Goal: Entertainment & Leisure: Consume media (video, audio)

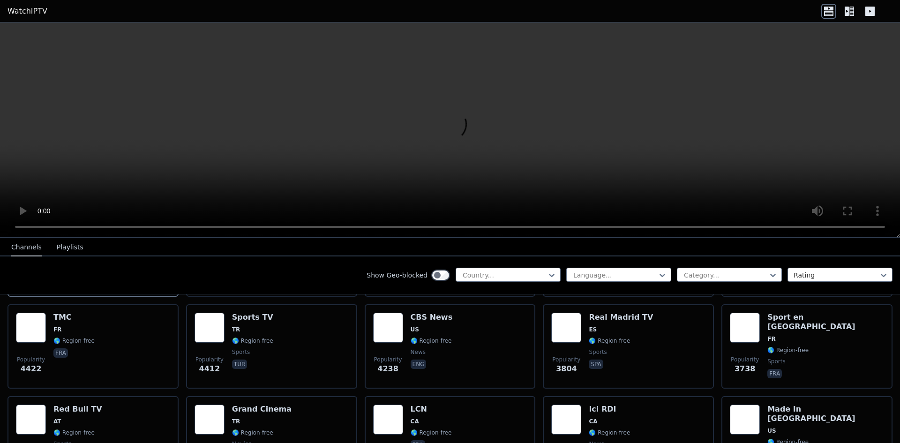
scroll to position [141, 0]
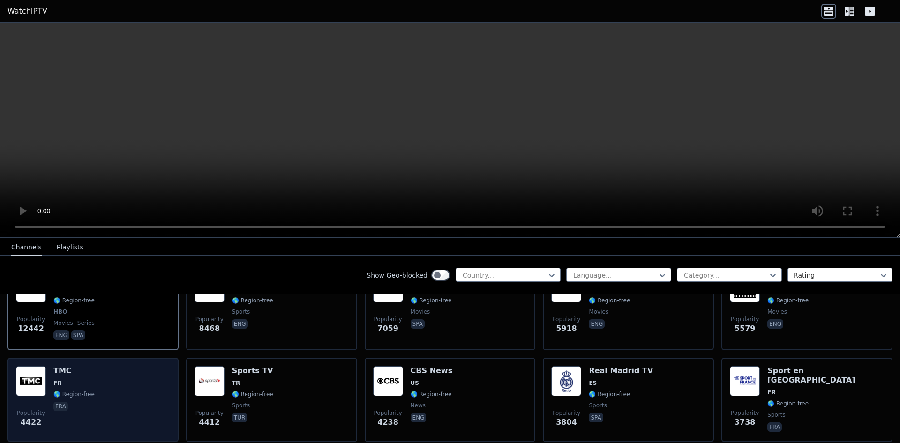
click at [53, 390] on span "🌎 Region-free" at bounding box center [73, 393] width 41 height 7
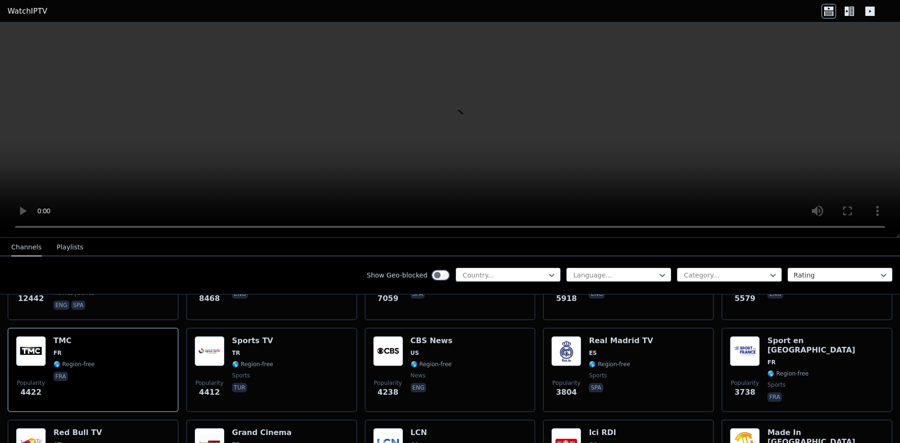
scroll to position [187, 0]
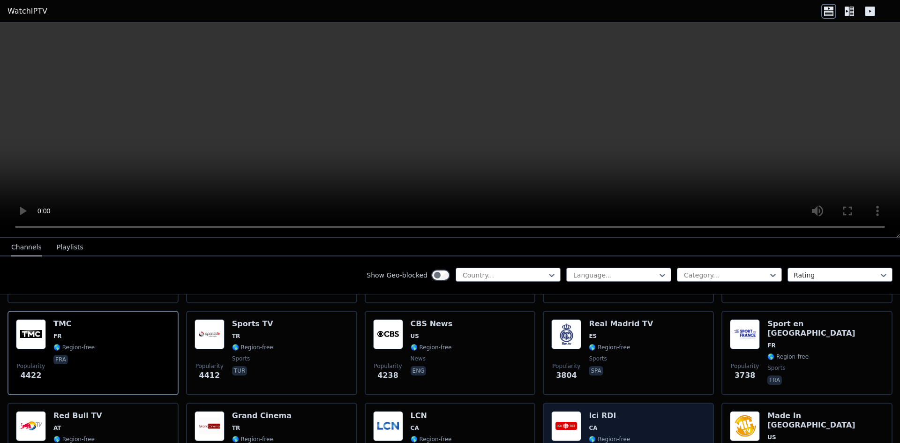
click at [435, 411] on h6 "Ici RDI" at bounding box center [609, 415] width 41 height 9
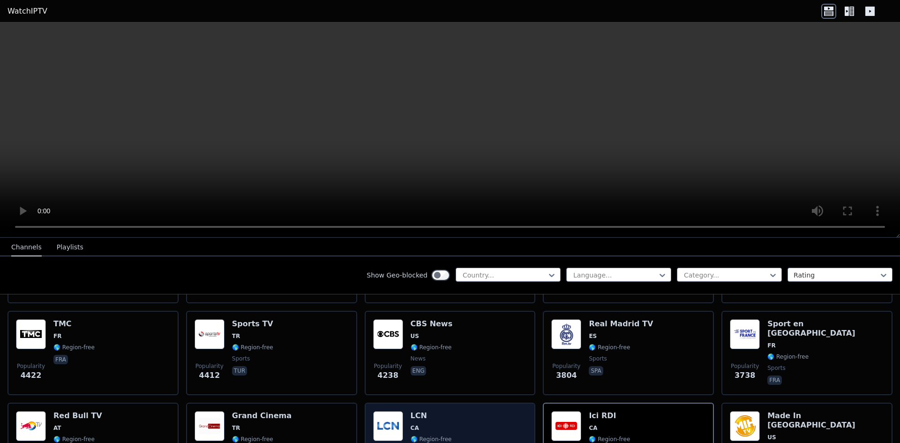
click at [430, 413] on div "LCN CA 🌎 Region-free fra" at bounding box center [431, 444] width 41 height 67
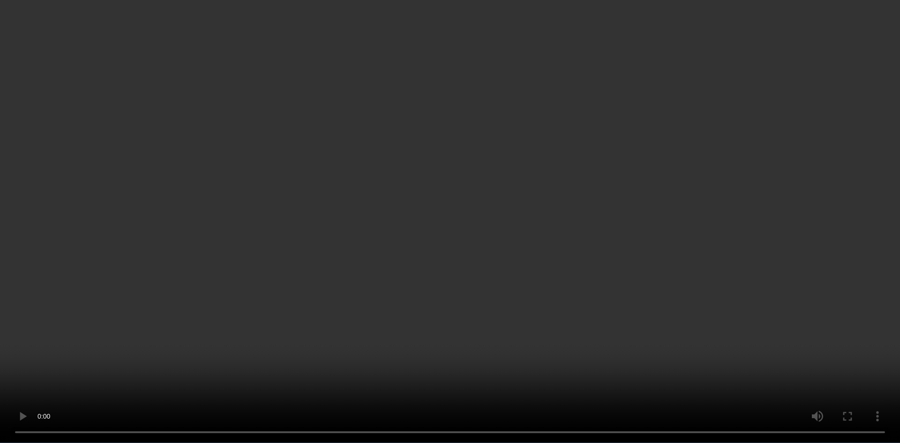
scroll to position [609, 0]
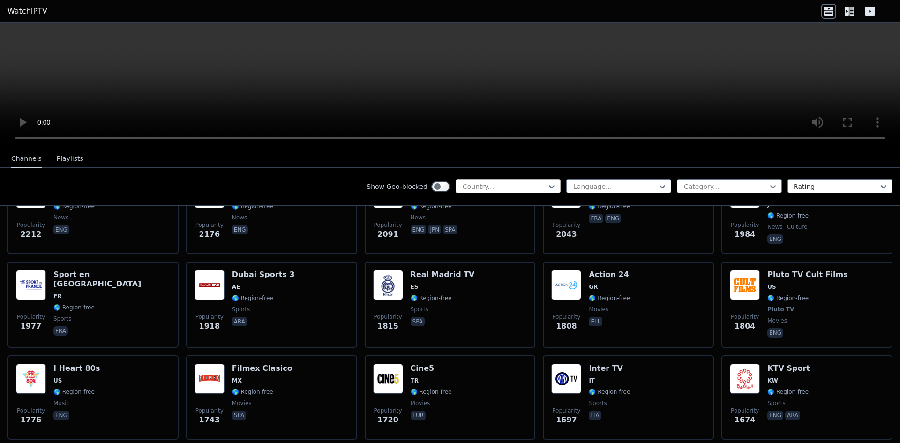
click at [435, 184] on div at bounding box center [504, 186] width 85 height 9
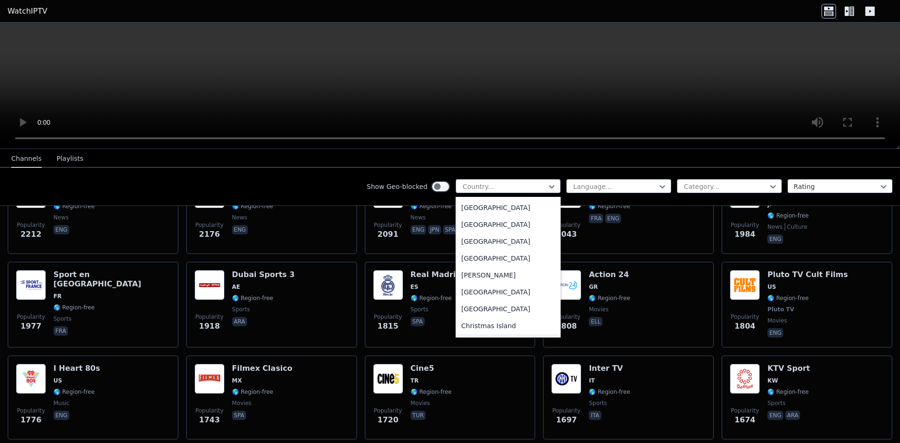
scroll to position [516, 0]
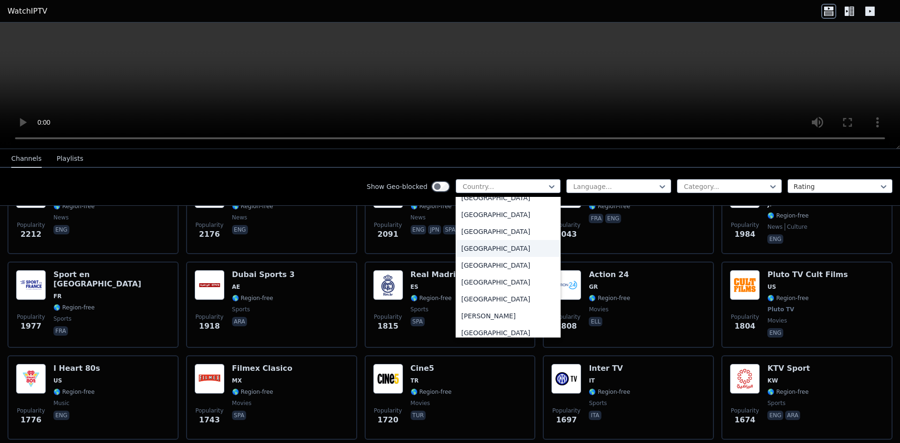
click at [435, 248] on div "[GEOGRAPHIC_DATA]" at bounding box center [508, 248] width 105 height 17
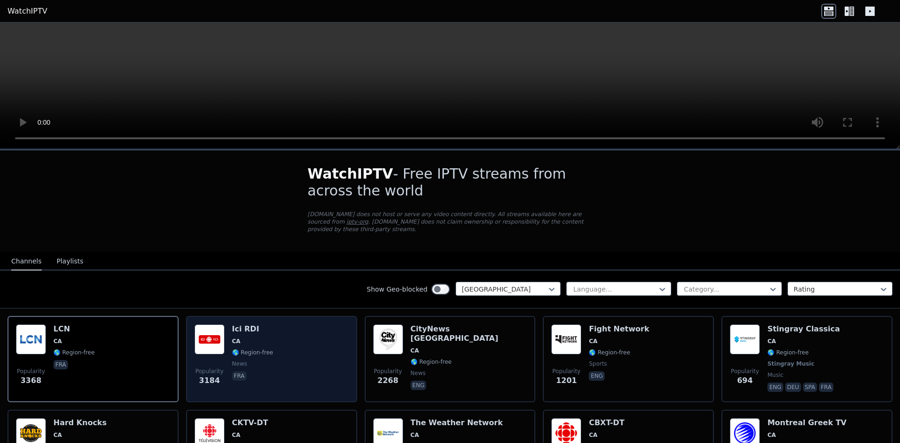
click at [281, 325] on div "Popularity [GEOGRAPHIC_DATA] CA 🌎 Region-free news fra" at bounding box center [272, 358] width 154 height 69
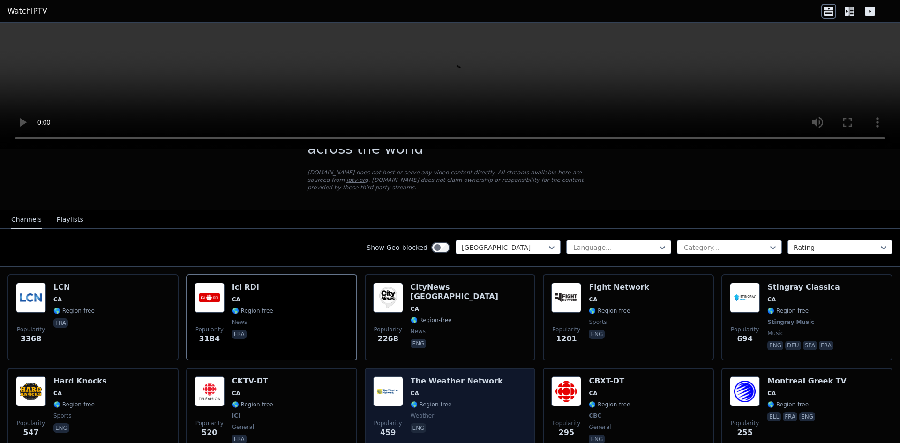
scroll to position [94, 0]
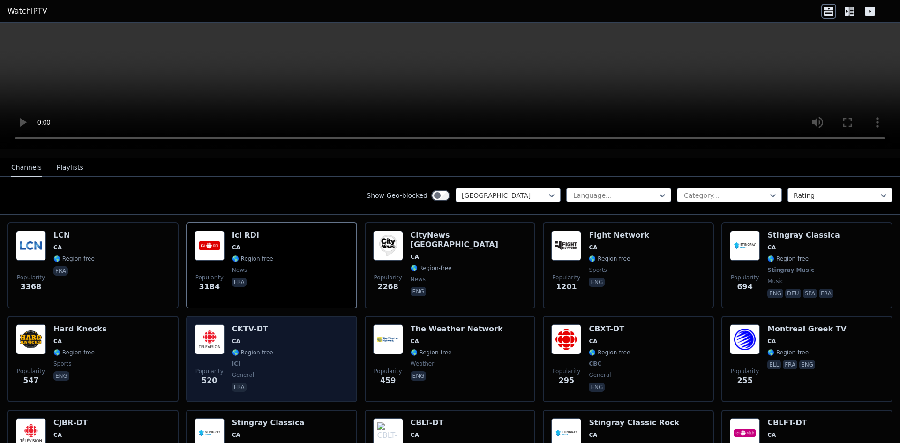
click at [216, 342] on img at bounding box center [210, 339] width 30 height 30
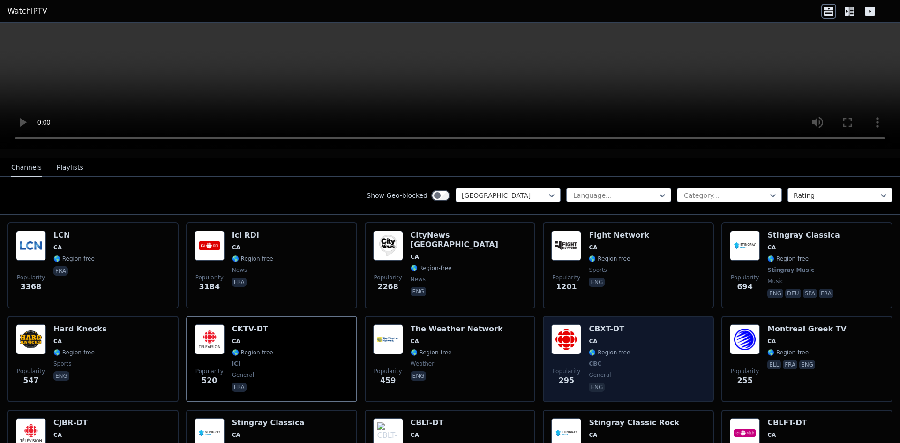
click at [435, 357] on div "Popularity 295 CBXT-DT CA 🌎 Region-free CBC general eng" at bounding box center [628, 358] width 154 height 69
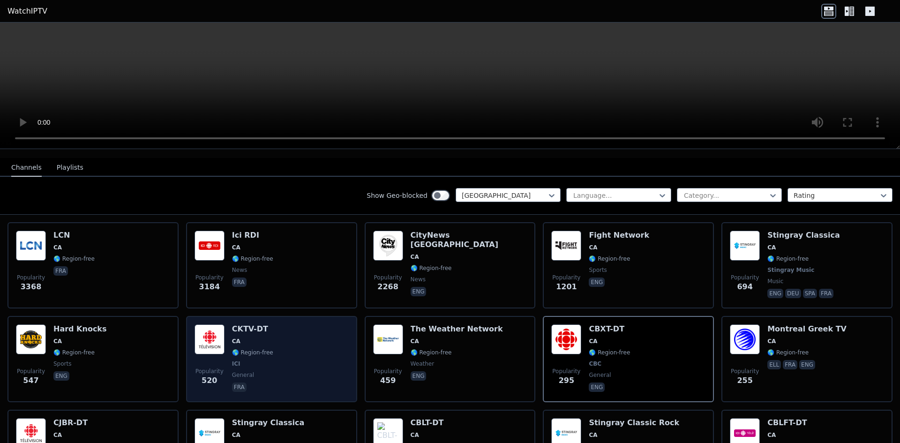
click at [273, 349] on div "Popularity 520 CKTV-DT [GEOGRAPHIC_DATA] 🌎 Region-free ICI general fra" at bounding box center [272, 358] width 154 height 69
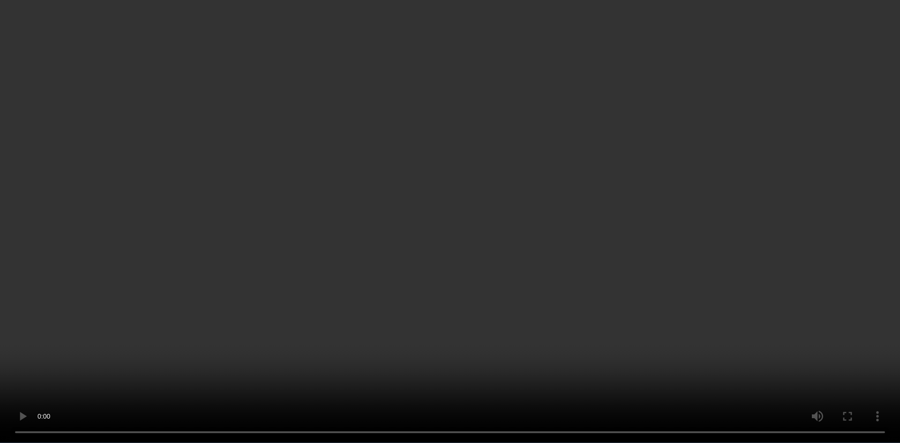
scroll to position [281, 0]
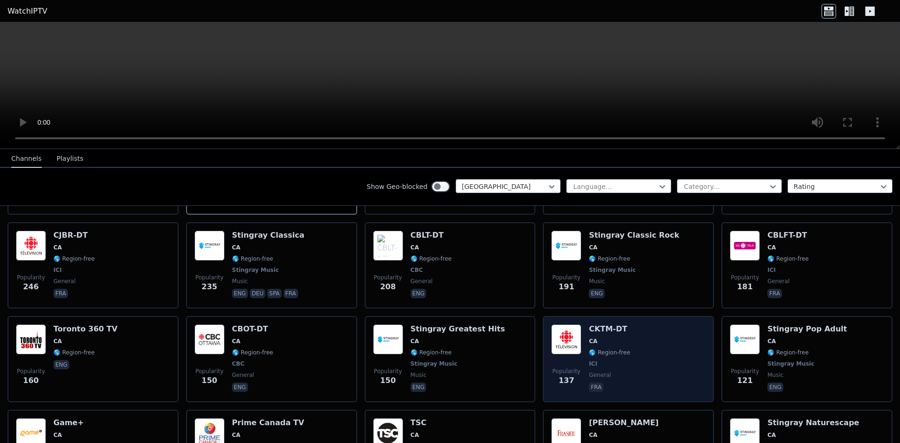
click at [435, 335] on div "Popularity 137 CKTM-DT [GEOGRAPHIC_DATA] 🌎 Region-free ICI general fra" at bounding box center [628, 358] width 154 height 69
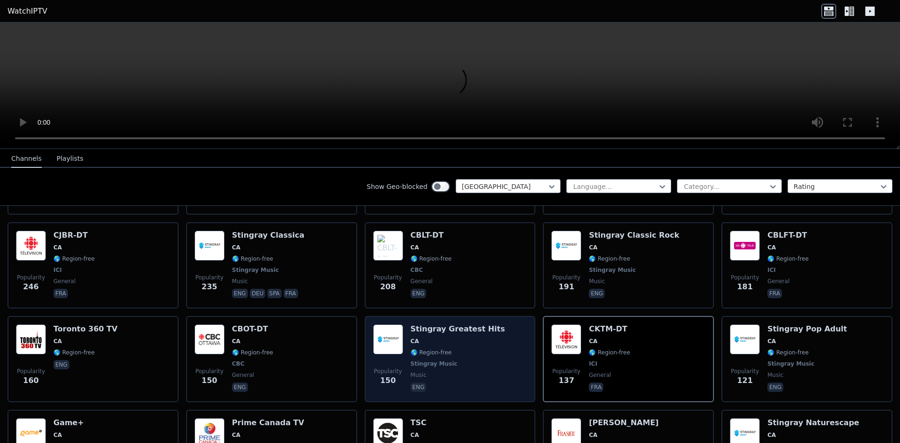
scroll to position [422, 0]
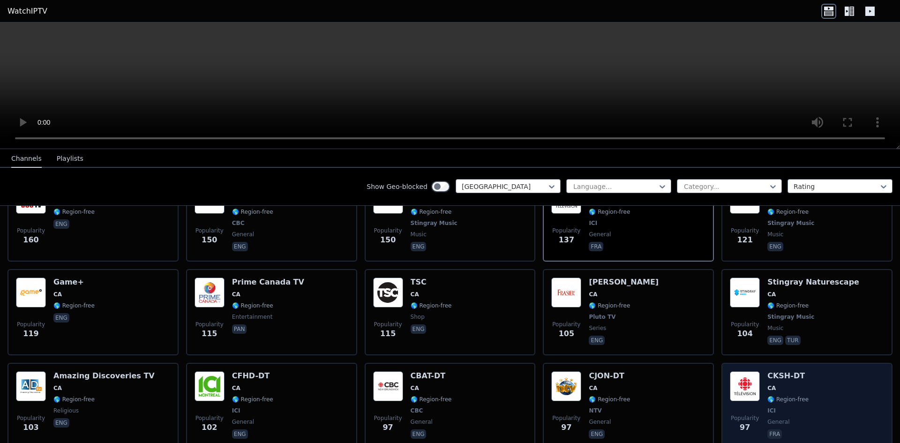
click at [435, 380] on div "Popularity 97 CKSH-DT [GEOGRAPHIC_DATA] 🌎 Region-free ICI general fra" at bounding box center [807, 405] width 154 height 69
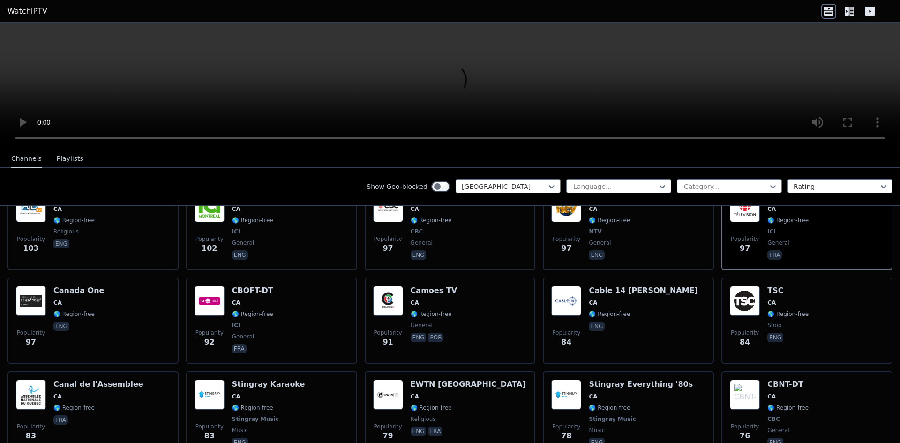
scroll to position [609, 0]
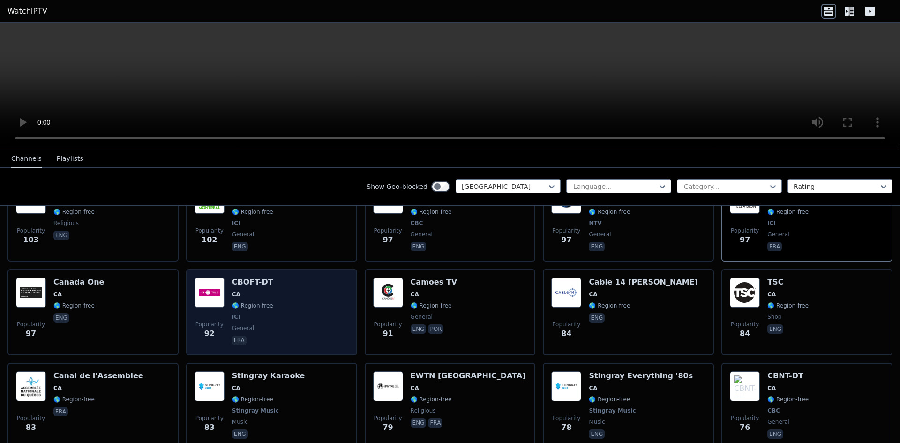
click at [235, 302] on span "🌎 Region-free" at bounding box center [252, 305] width 41 height 7
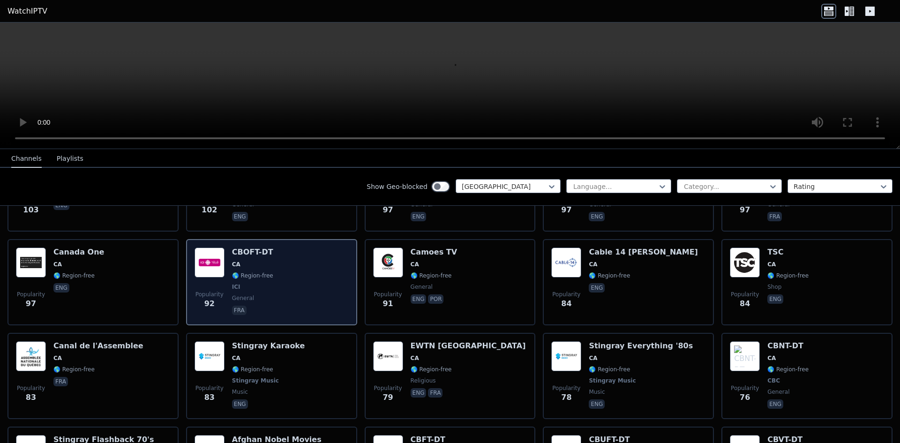
scroll to position [656, 0]
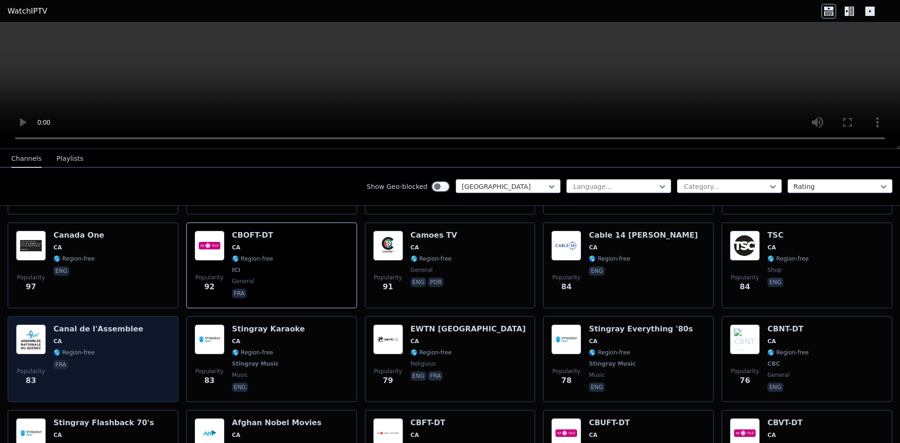
click at [118, 351] on div "Canal de l'Assemblee CA 🌎 Region-free fra" at bounding box center [98, 358] width 90 height 69
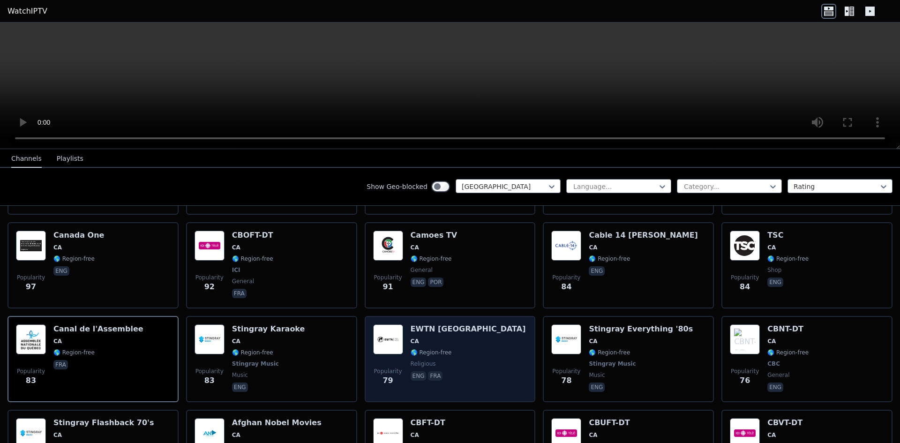
click at [435, 340] on div "Popularity 79 EWTN [GEOGRAPHIC_DATA] [GEOGRAPHIC_DATA] 🌎 Region-free religious …" at bounding box center [450, 358] width 154 height 69
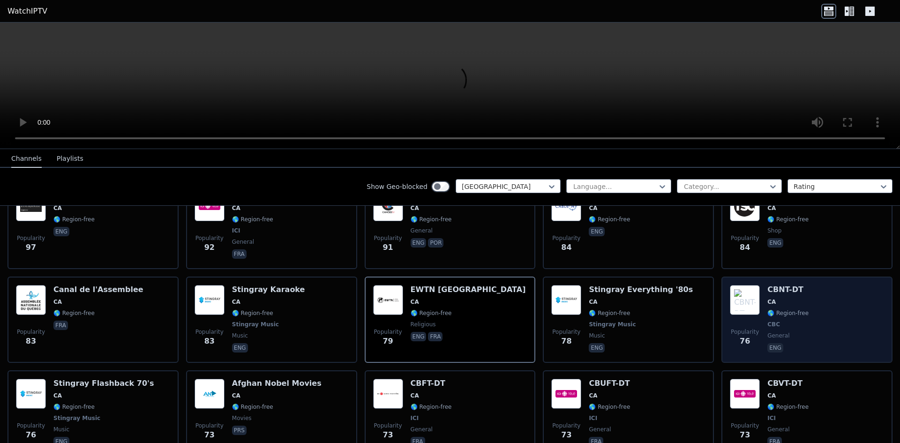
scroll to position [750, 0]
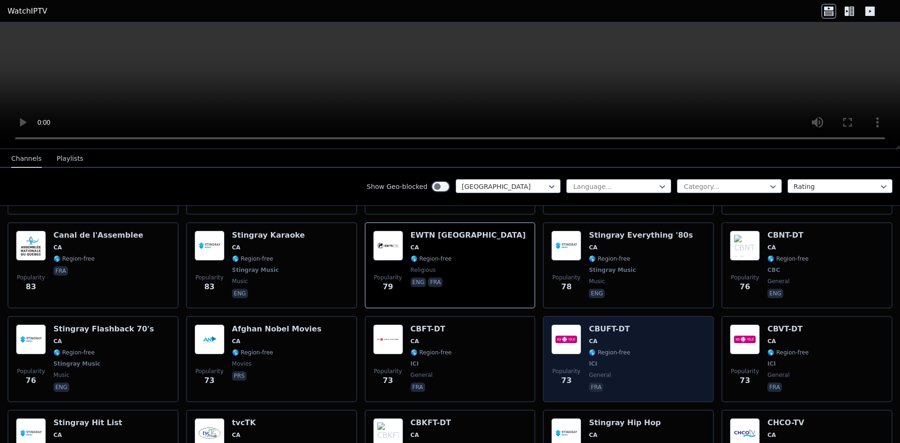
click at [435, 339] on div "Popularity 73 CBUFT-DT CA 🌎 Region-free ICI general fra" at bounding box center [628, 358] width 154 height 69
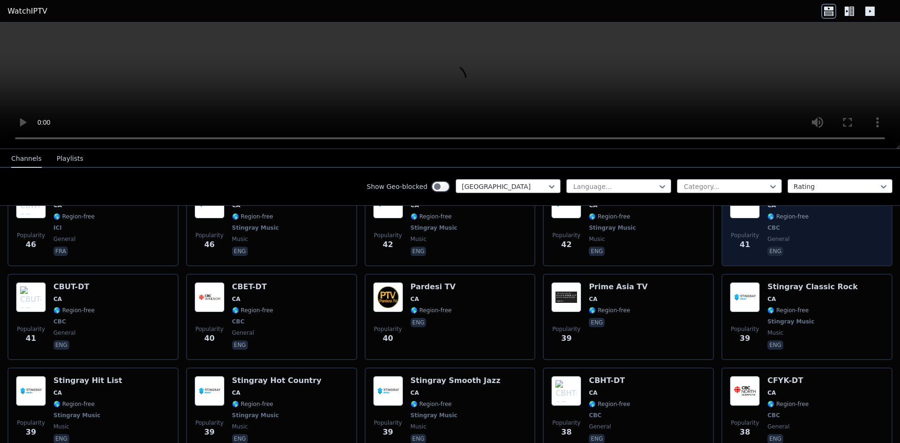
scroll to position [1266, 0]
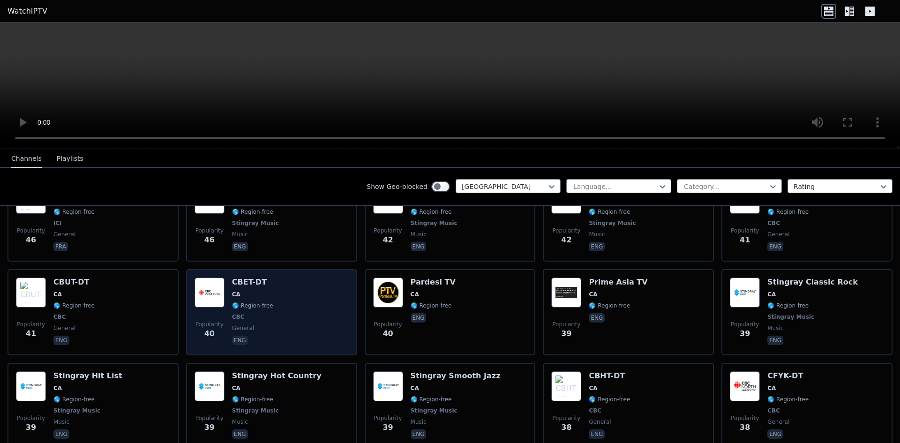
click at [328, 302] on div "Popularity 40 CBET-DT CA 🌎 Region-free CBC general eng" at bounding box center [272, 311] width 154 height 69
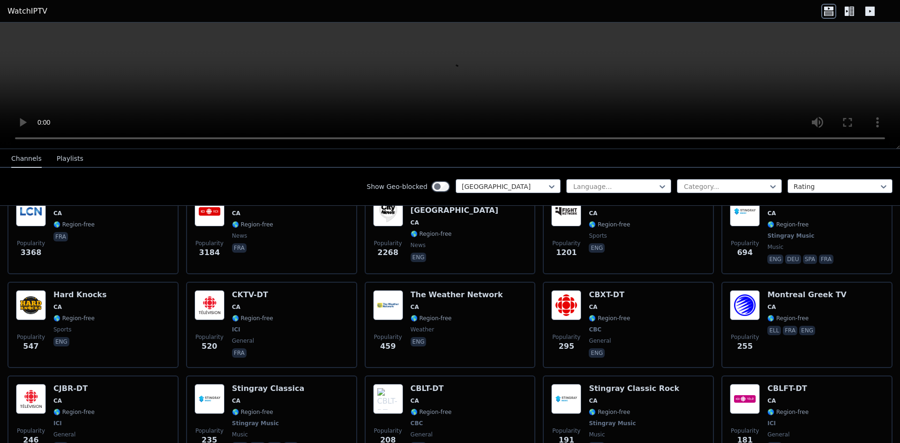
scroll to position [0, 0]
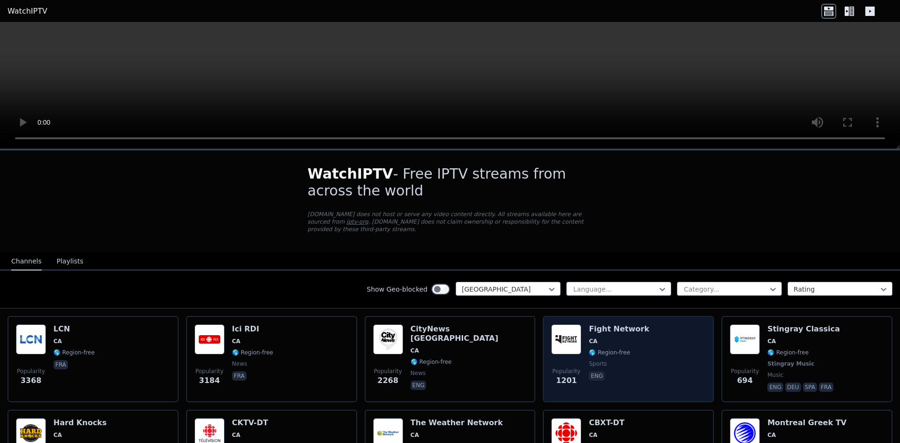
click at [435, 349] on span "🌎 Region-free" at bounding box center [609, 352] width 41 height 7
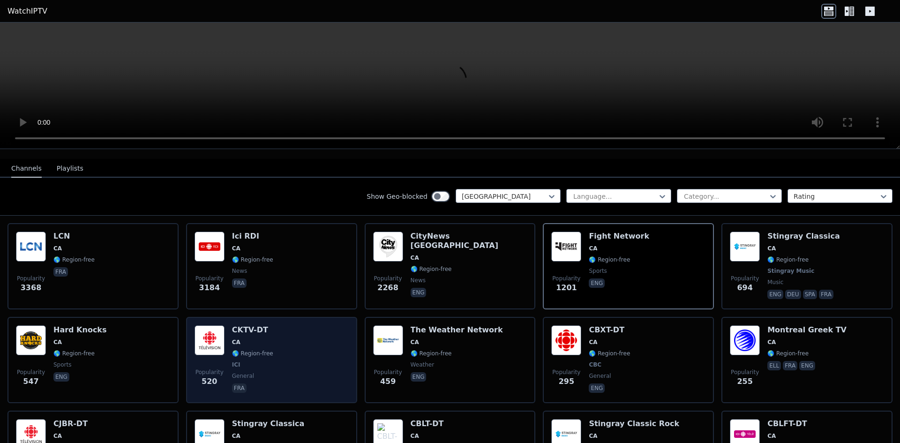
scroll to position [94, 0]
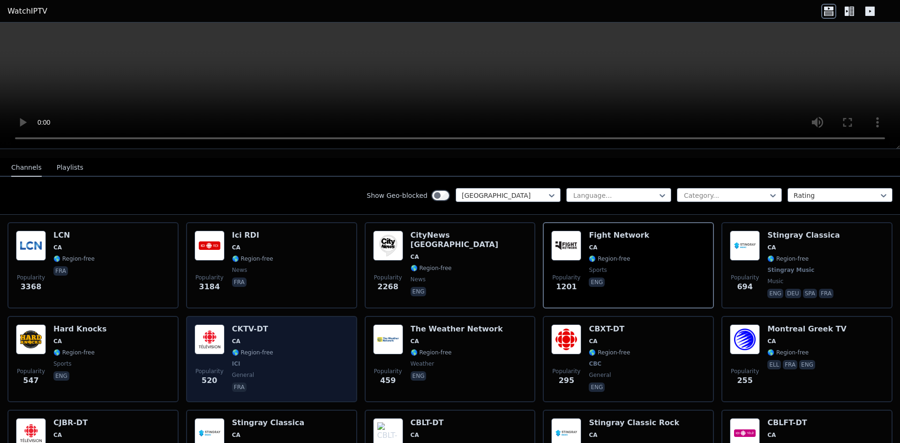
click at [256, 371] on div "CKTV-DT CA 🌎 Region-free ICI general fra" at bounding box center [252, 358] width 41 height 69
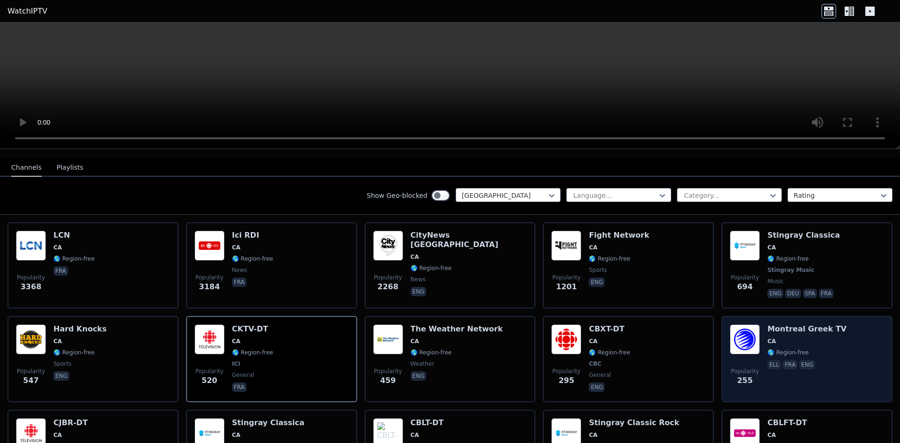
click at [435, 349] on span "🌎 Region-free" at bounding box center [806, 352] width 79 height 7
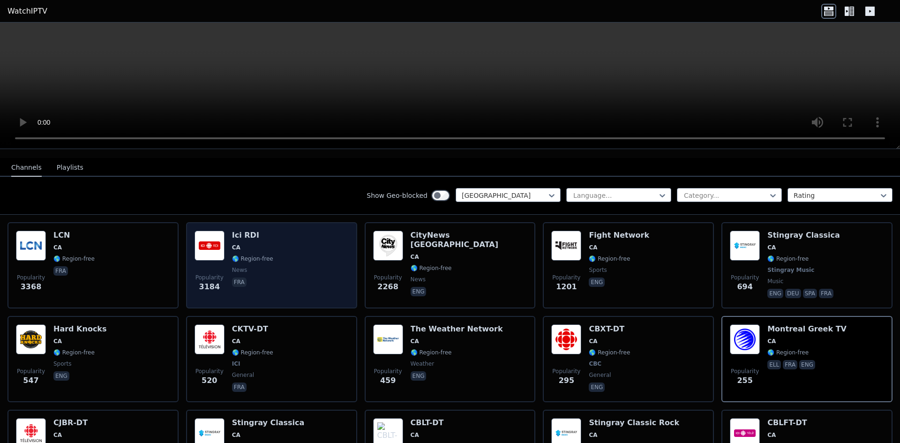
click at [251, 244] on span "CA" at bounding box center [252, 247] width 41 height 7
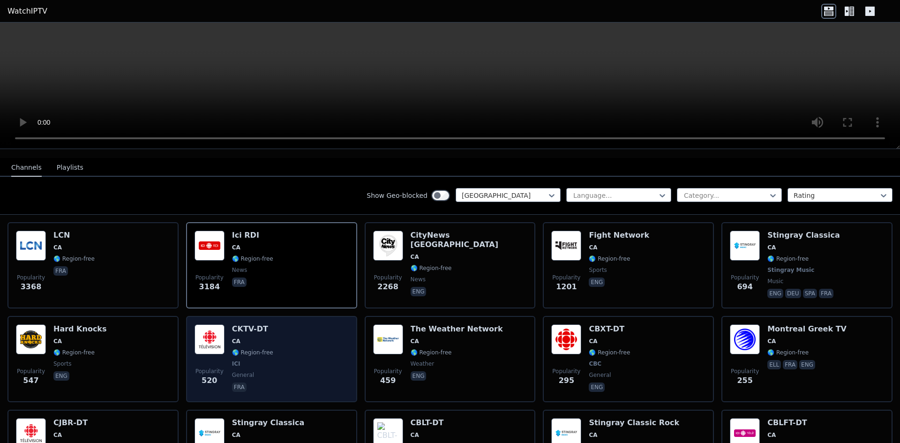
click at [280, 335] on div "Popularity 520 CKTV-DT [GEOGRAPHIC_DATA] 🌎 Region-free ICI general fra" at bounding box center [272, 358] width 154 height 69
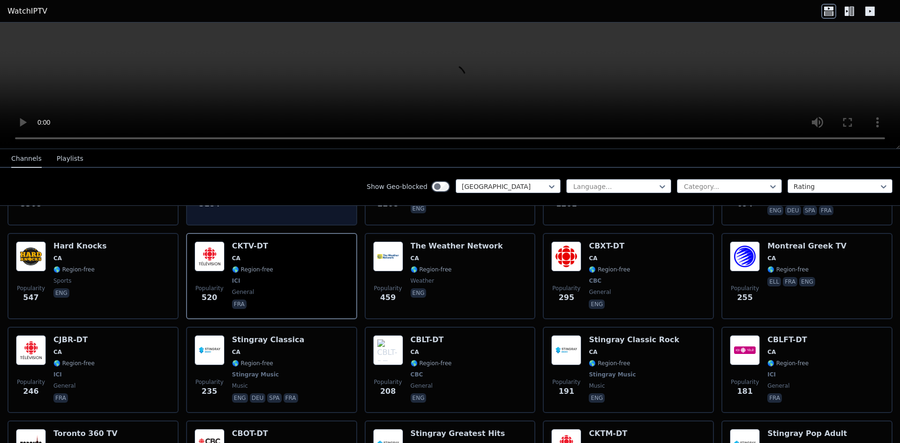
scroll to position [187, 0]
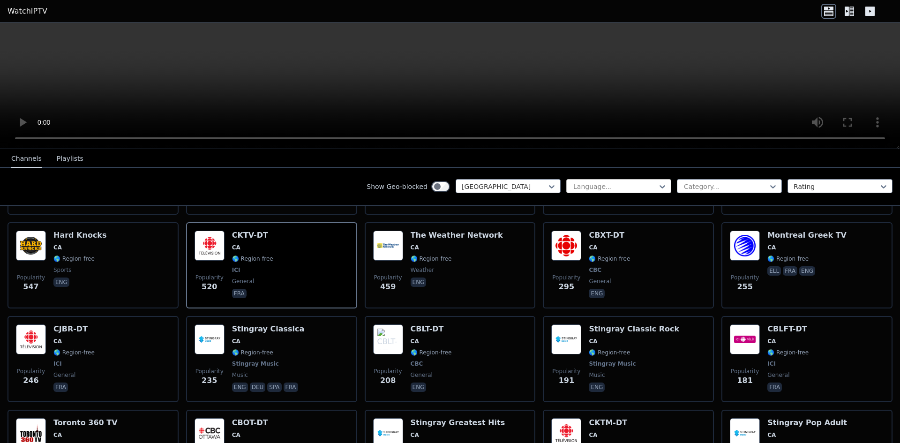
click at [435, 189] on div at bounding box center [614, 186] width 85 height 9
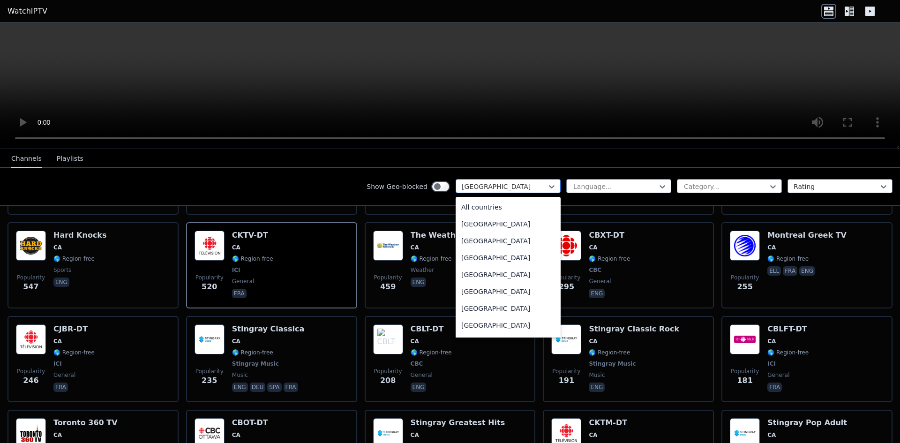
click at [435, 190] on div at bounding box center [504, 186] width 85 height 9
click at [435, 262] on div "[GEOGRAPHIC_DATA]" at bounding box center [508, 254] width 105 height 17
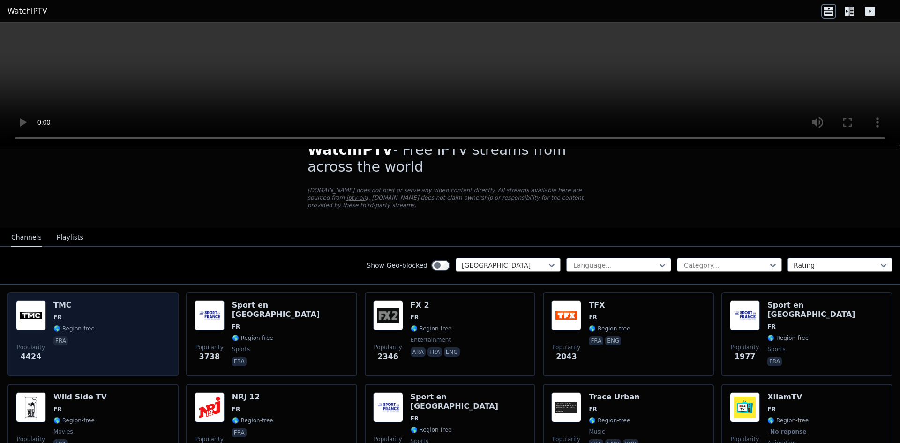
scroll to position [47, 0]
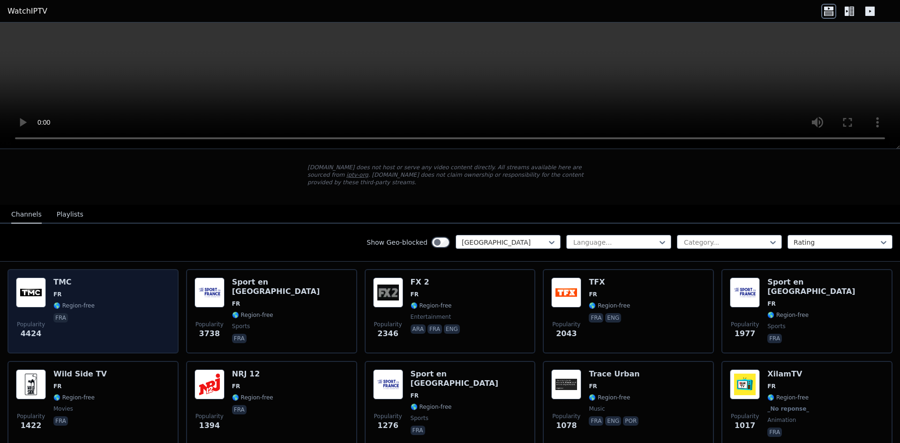
click at [72, 302] on span "🌎 Region-free" at bounding box center [73, 305] width 41 height 7
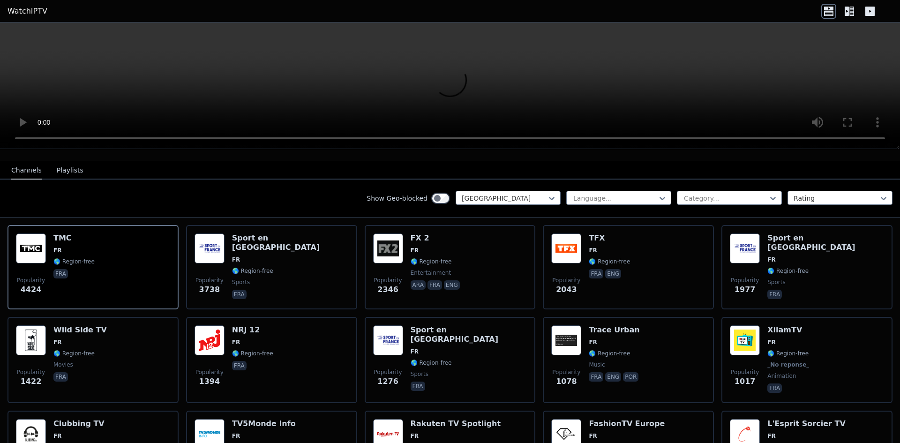
scroll to position [94, 0]
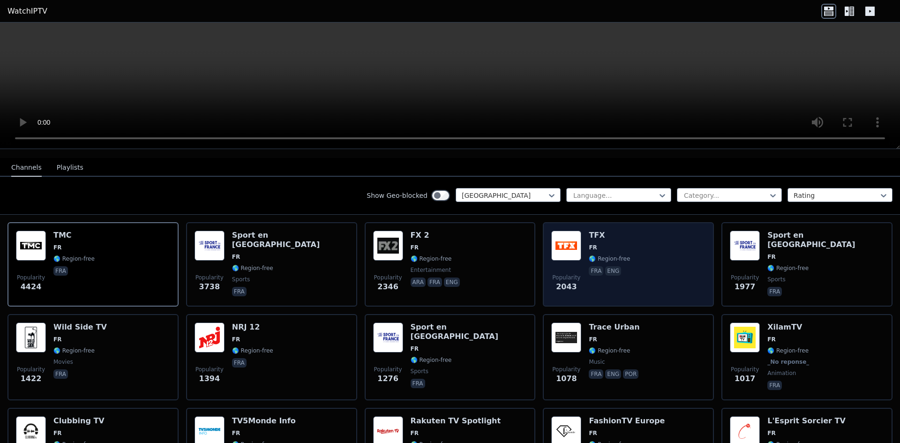
click at [435, 260] on div "Popularity 2043 TFX FR 🌎 Region-free fra eng" at bounding box center [628, 264] width 154 height 67
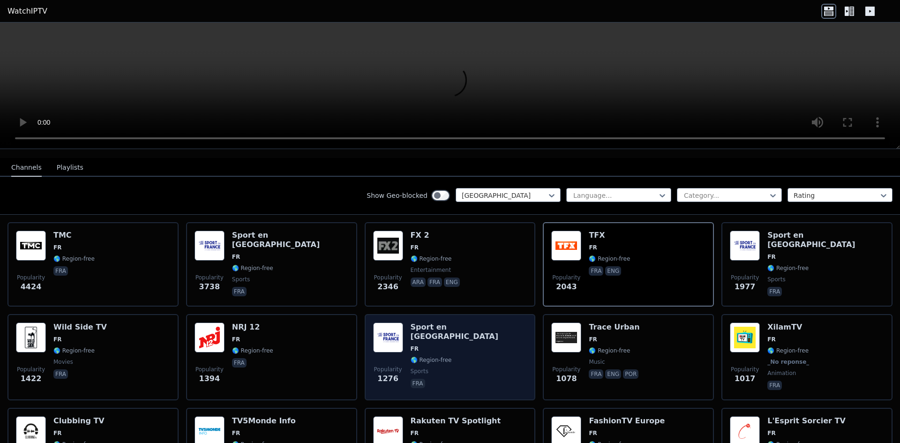
scroll to position [141, 0]
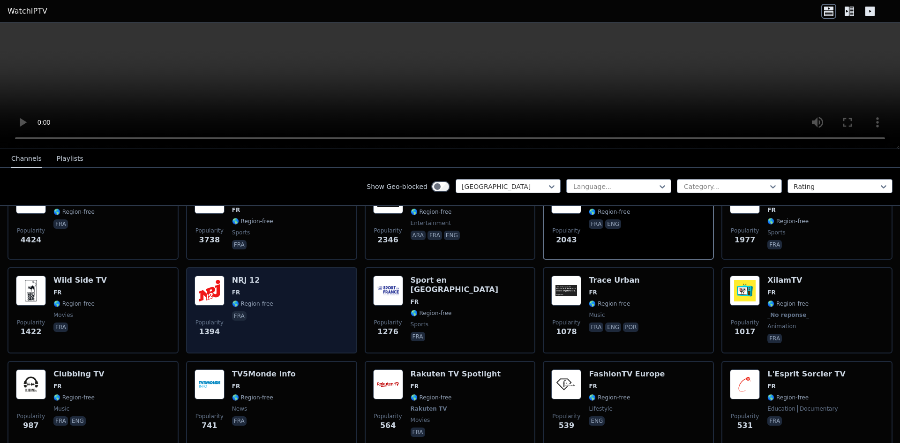
click at [250, 289] on div "NRJ 12 FR 🌎 Region-free fra" at bounding box center [252, 310] width 41 height 69
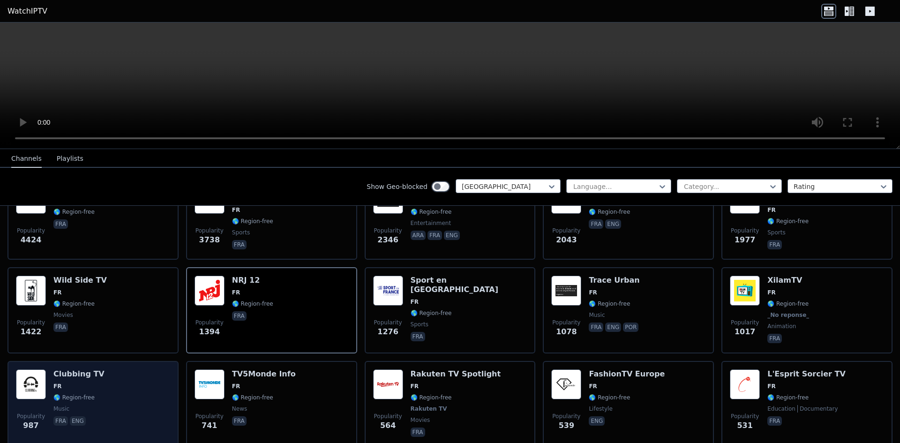
click at [103, 377] on div "Popularity 987 Clubbing TV FR 🌎 Region-free music fra eng" at bounding box center [93, 403] width 154 height 69
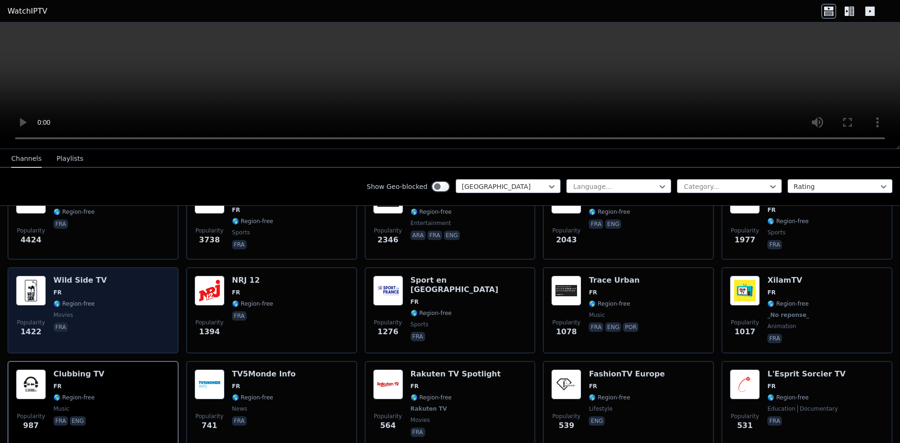
click at [135, 286] on div "Popularity 1422 Wild Side TV FR 🌎 Region-free movies fra" at bounding box center [93, 310] width 154 height 69
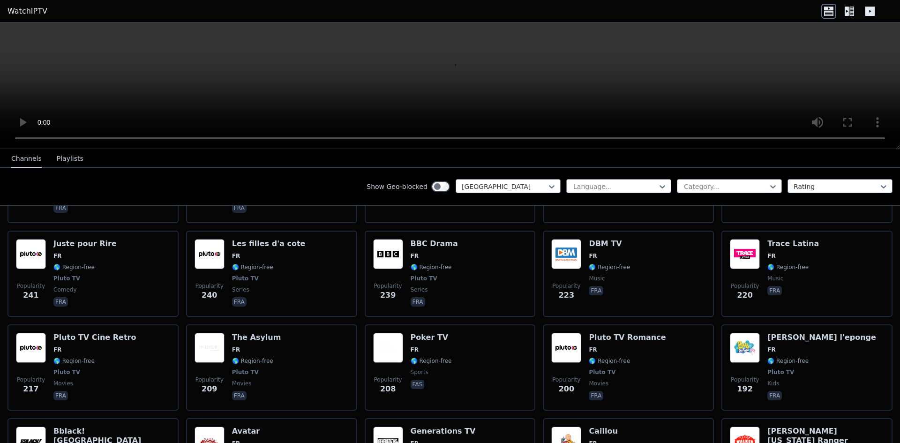
scroll to position [656, 0]
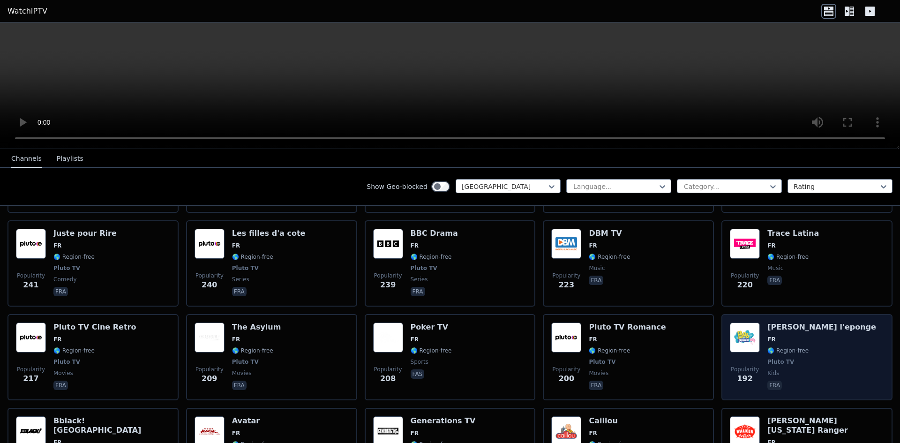
click at [435, 336] on div "Popularity 192 [PERSON_NAME] l'eponge FR 🌎 Region-free Pluto TV kids fra" at bounding box center [807, 356] width 154 height 69
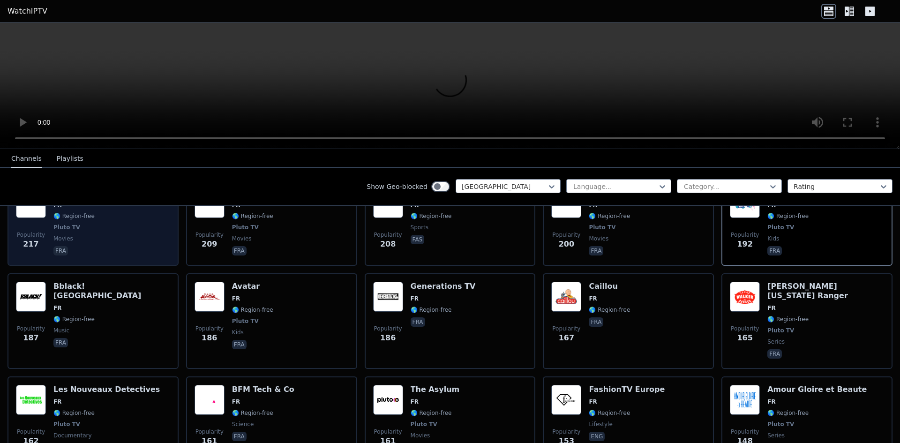
scroll to position [797, 0]
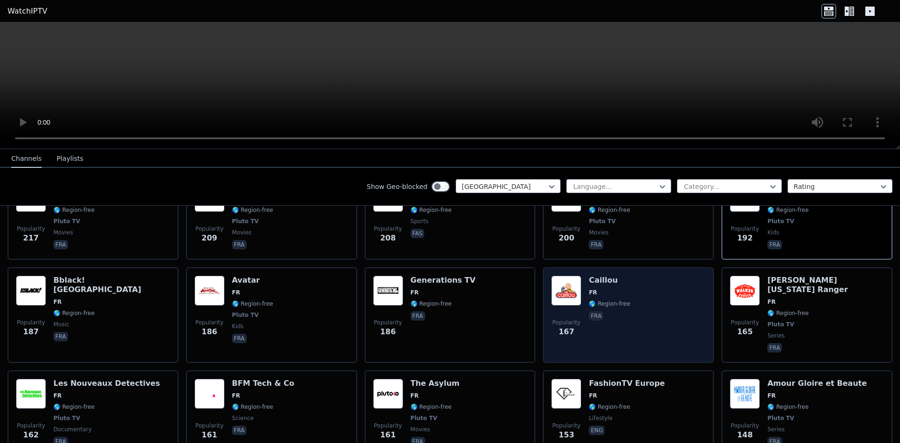
click at [435, 300] on span "🌎 Region-free" at bounding box center [609, 303] width 41 height 7
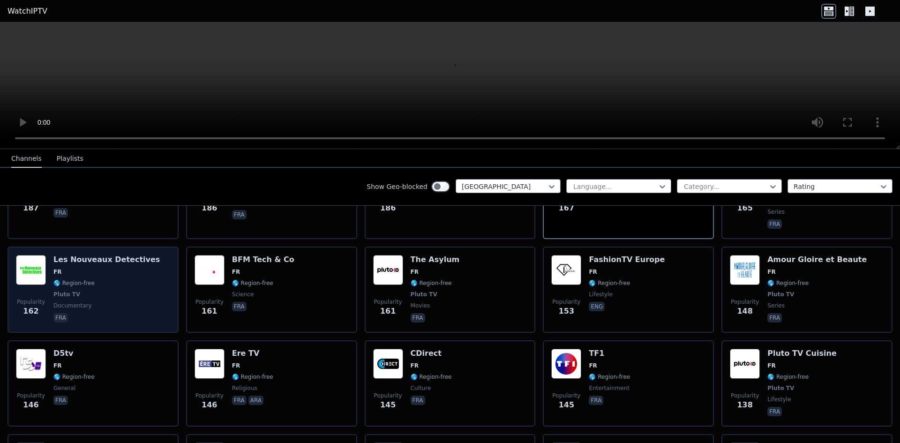
scroll to position [937, 0]
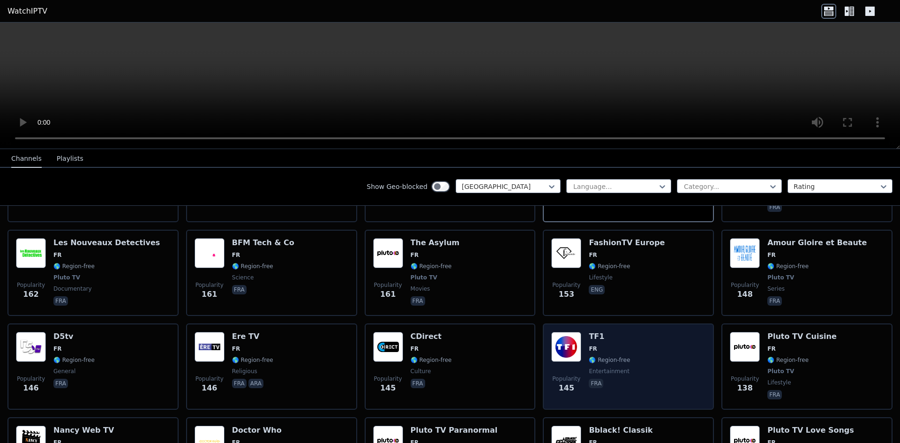
click at [435, 332] on h6 "TF1" at bounding box center [609, 336] width 41 height 9
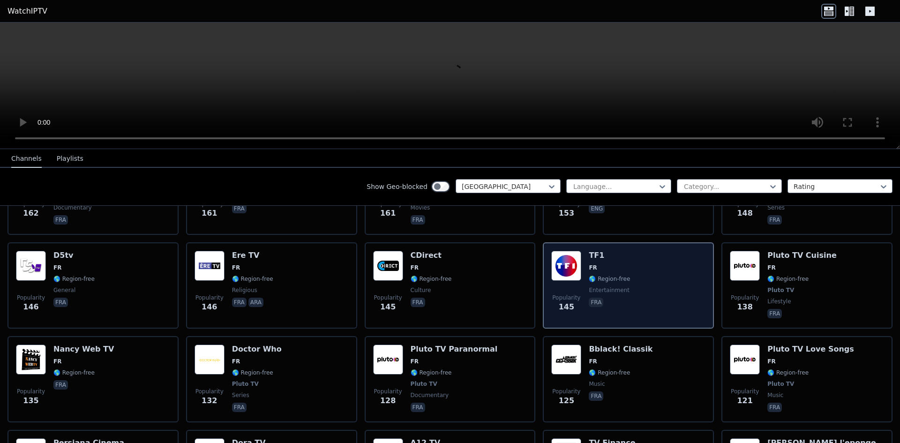
scroll to position [1031, 0]
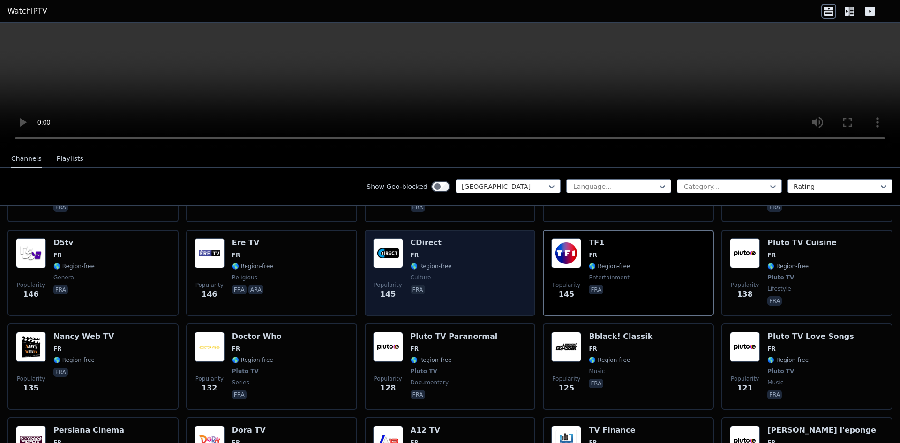
click at [435, 257] on div "Popularity 145 CDirect FR 🌎 Region-free culture fra" at bounding box center [450, 272] width 154 height 69
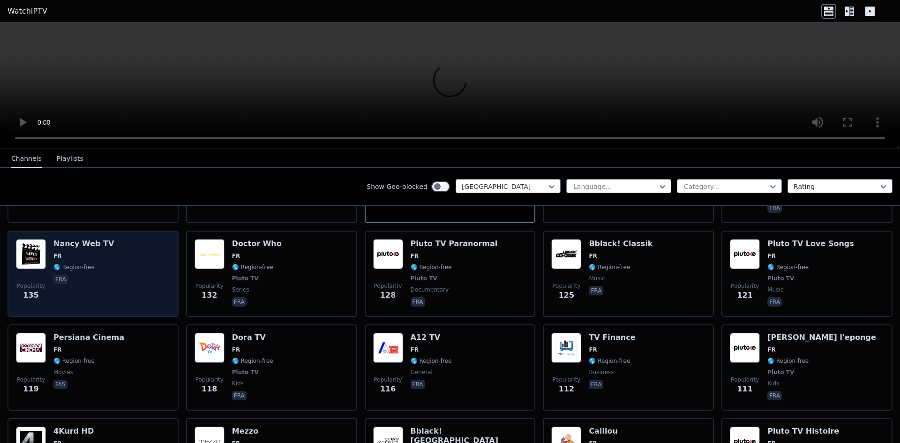
scroll to position [1125, 0]
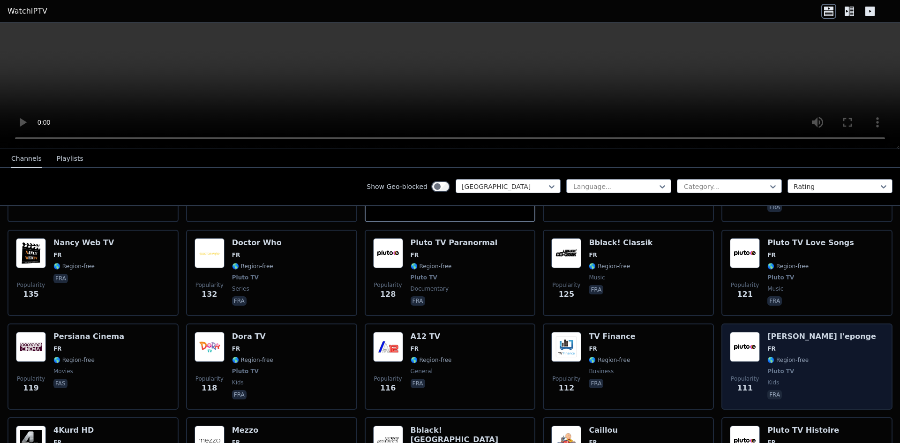
click at [435, 373] on div "Popularity 111 [PERSON_NAME] l'eponge FR 🌎 Region-free Pluto TV kids fra" at bounding box center [807, 366] width 154 height 69
click at [435, 332] on div "Popularity 111 [PERSON_NAME] l'eponge FR 🌎 Region-free Pluto TV kids fra" at bounding box center [807, 366] width 154 height 69
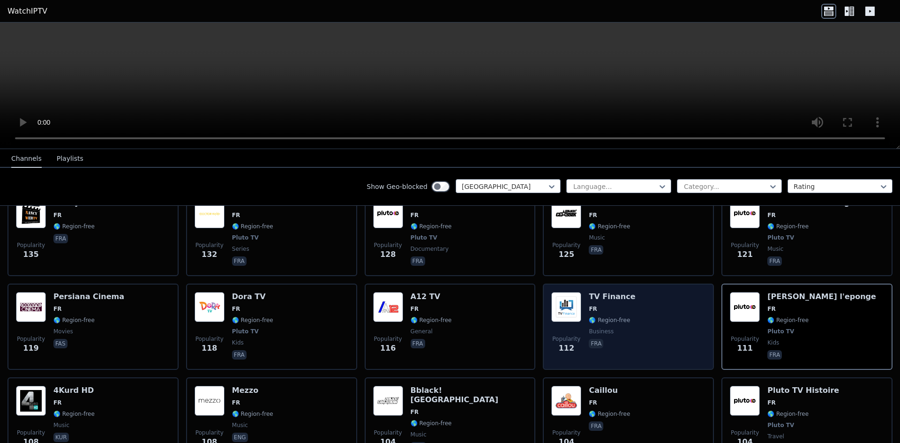
scroll to position [1219, 0]
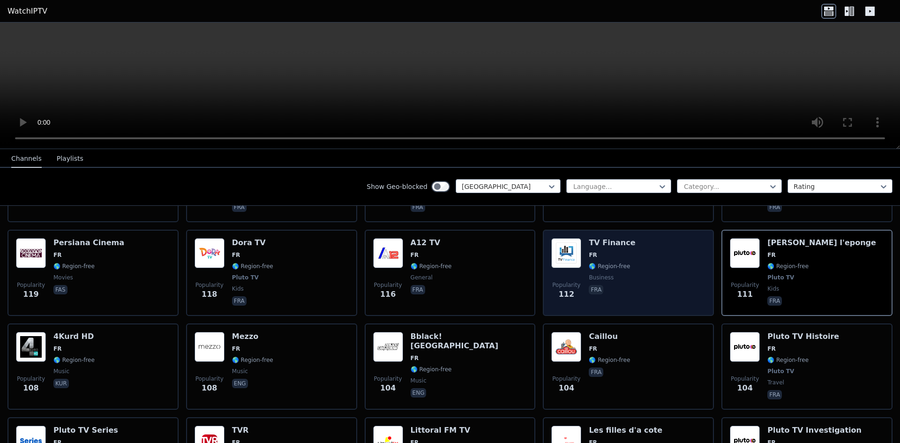
click at [435, 332] on div "Popularity 104 Caillou FR 🌎 Region-free fra" at bounding box center [628, 366] width 154 height 69
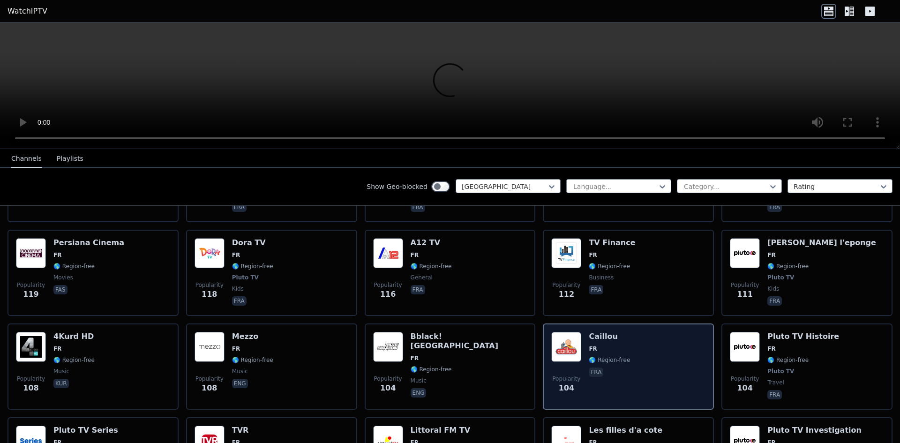
scroll to position [1312, 0]
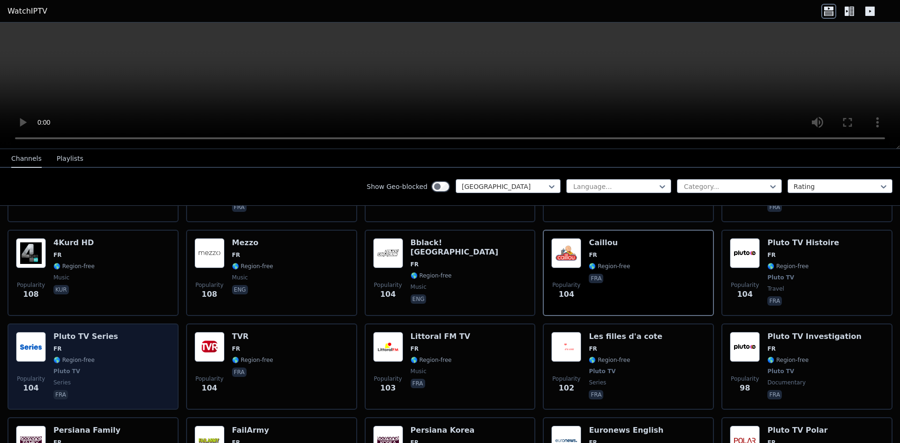
click at [102, 345] on span "FR" at bounding box center [85, 348] width 65 height 7
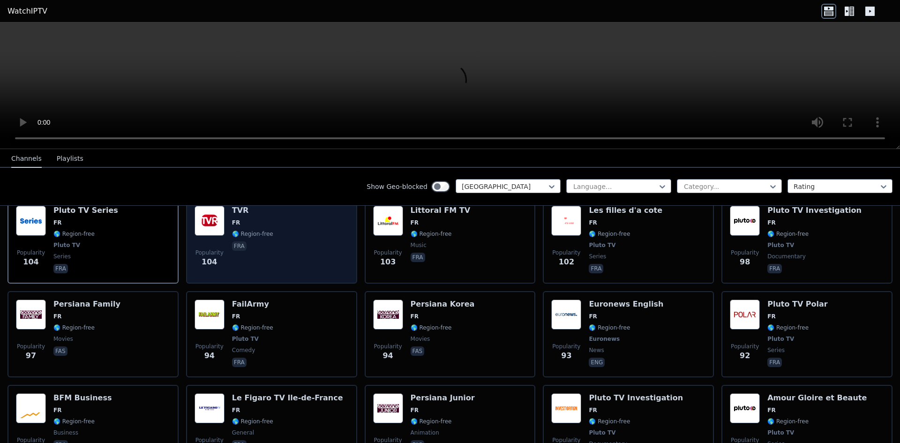
scroll to position [1453, 0]
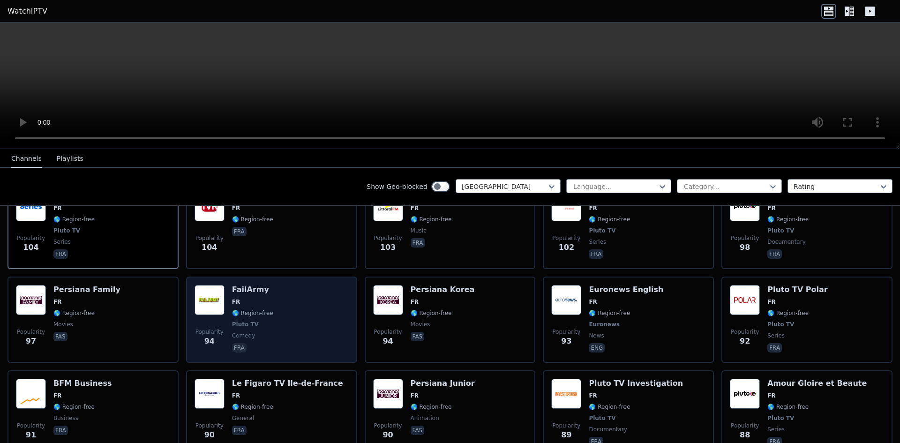
click at [290, 303] on div "Popularity 94 FailArmy FR 🌎 Region-free Pluto TV comedy fra" at bounding box center [272, 319] width 154 height 69
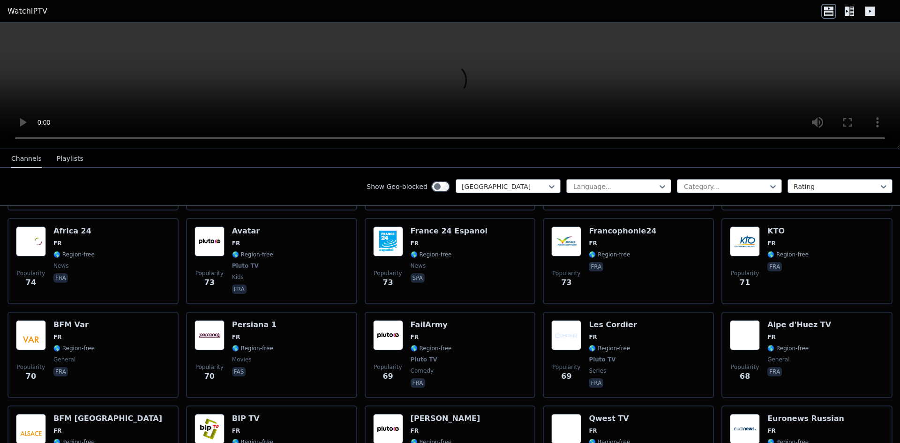
scroll to position [1922, 0]
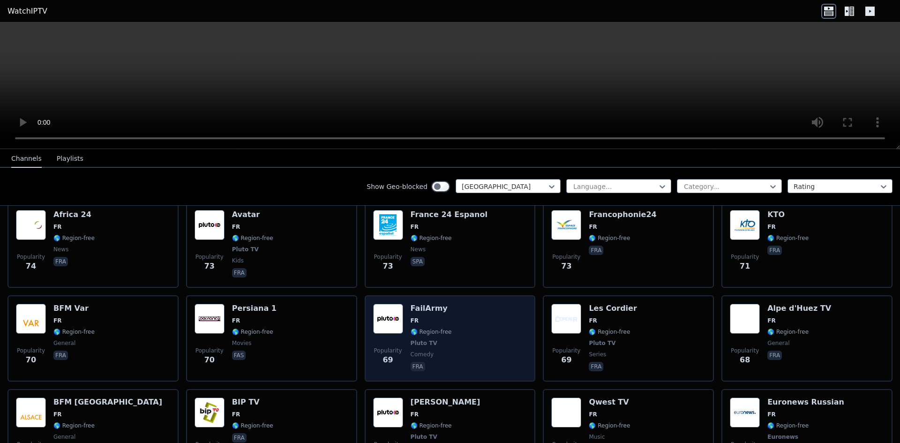
click at [435, 305] on div "Popularity 69 FailArmy FR 🌎 Region-free Pluto TV comedy fra" at bounding box center [450, 338] width 154 height 69
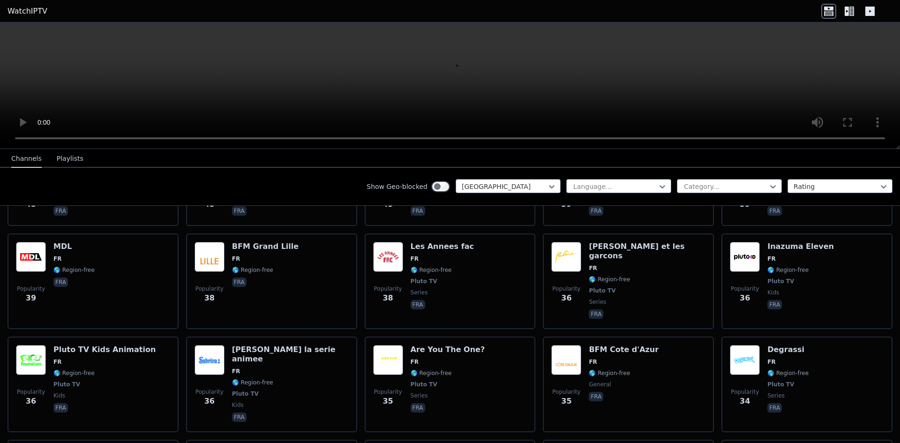
scroll to position [2765, 0]
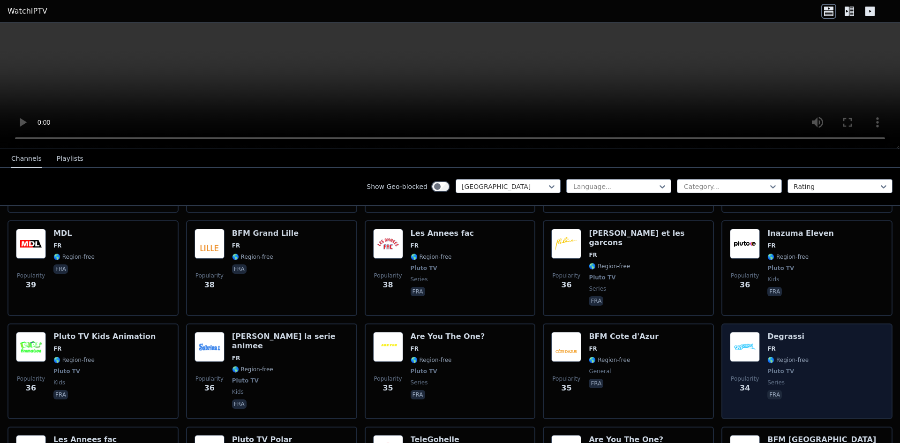
click at [435, 332] on div "Popularity 34 Degrassi FR 🌎 Region-free Pluto TV series fra" at bounding box center [807, 371] width 154 height 79
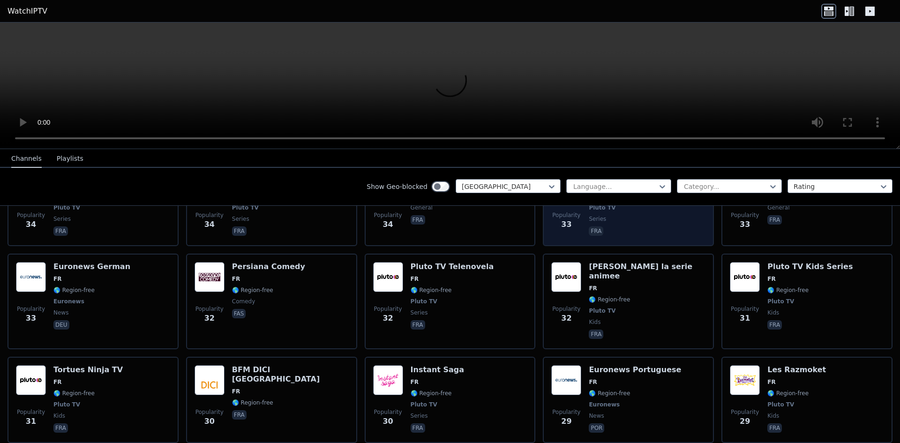
scroll to position [3047, 0]
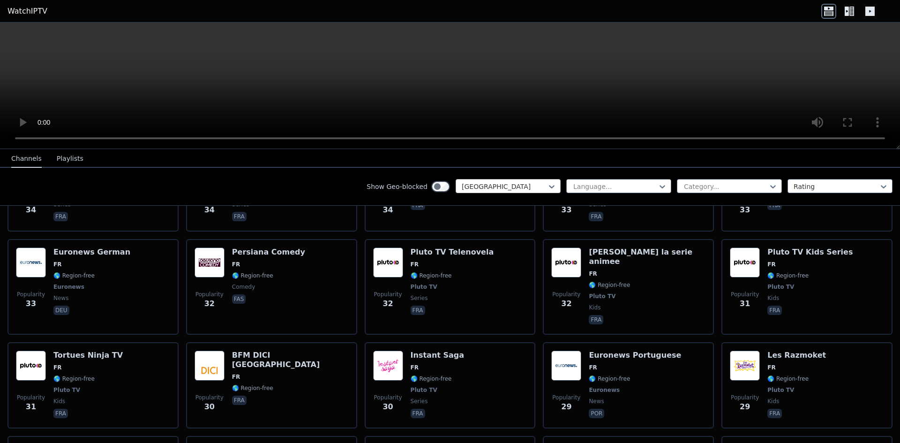
click at [435, 187] on div at bounding box center [504, 186] width 85 height 9
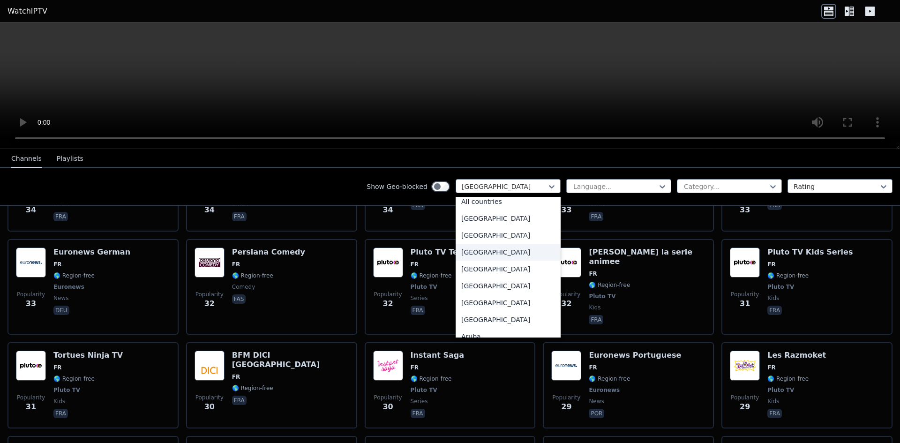
scroll to position [0, 0]
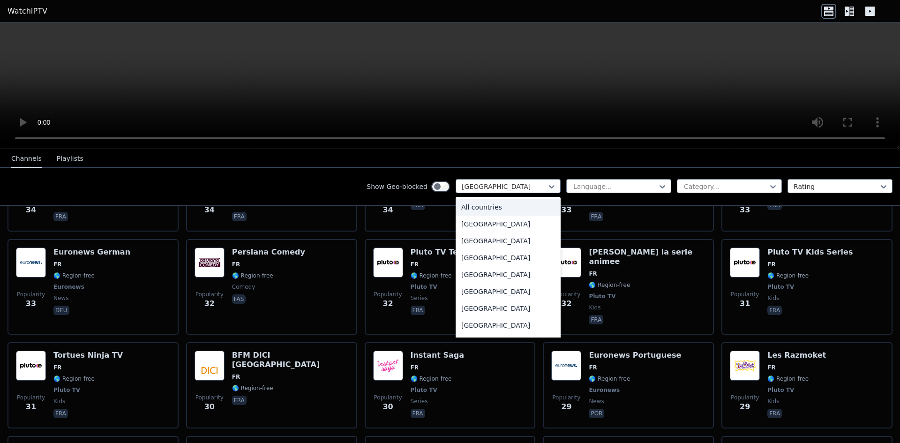
click at [435, 209] on div "All countries" at bounding box center [508, 207] width 105 height 17
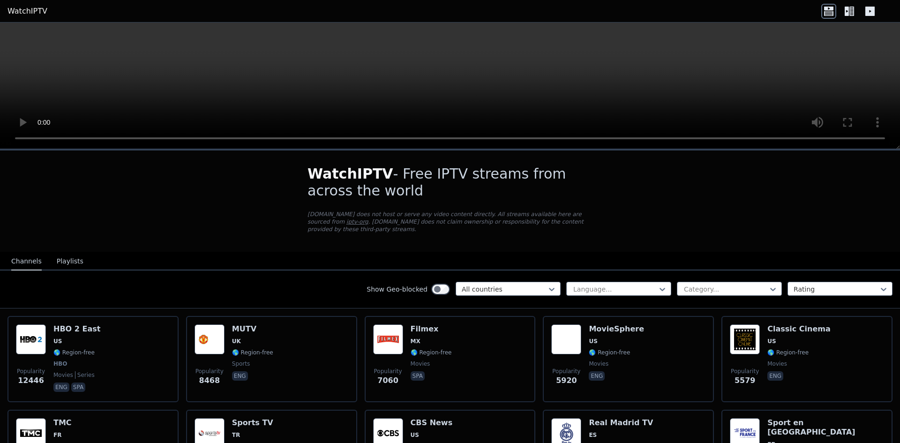
click at [435, 273] on div "Show Geo-blocked option All countries, selected. All countries Language... Cate…" at bounding box center [450, 289] width 900 height 38
click at [435, 282] on div "Category..." at bounding box center [729, 289] width 105 height 14
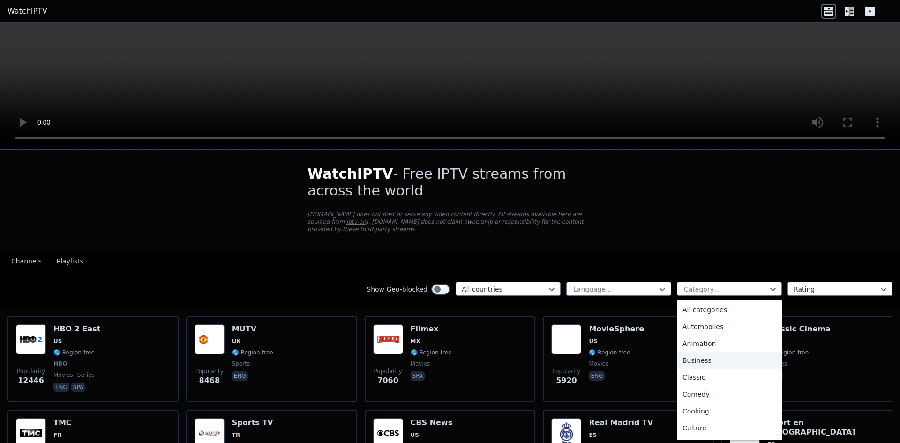
scroll to position [47, 0]
click at [435, 343] on div "Comedy" at bounding box center [729, 347] width 105 height 17
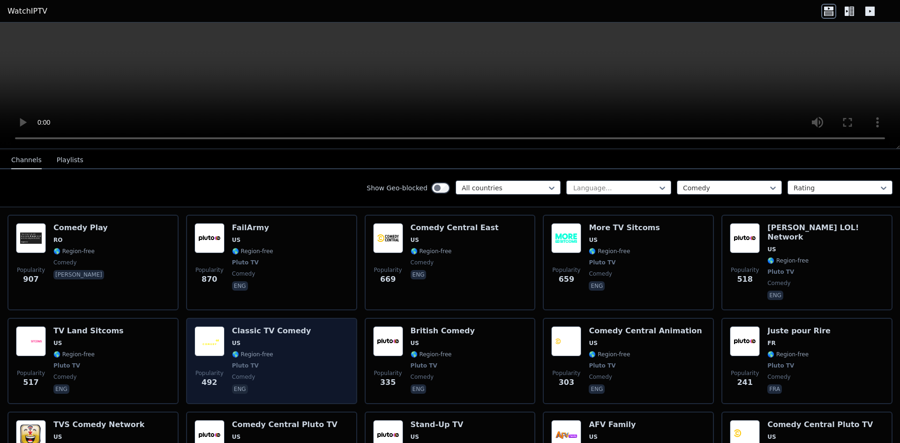
scroll to position [47, 0]
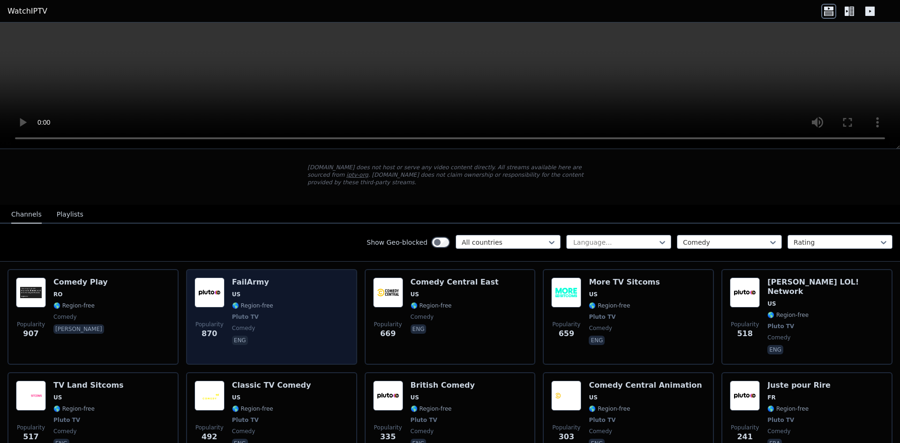
click at [246, 280] on div "FailArmy US 🌎 Region-free Pluto TV comedy eng" at bounding box center [252, 316] width 41 height 79
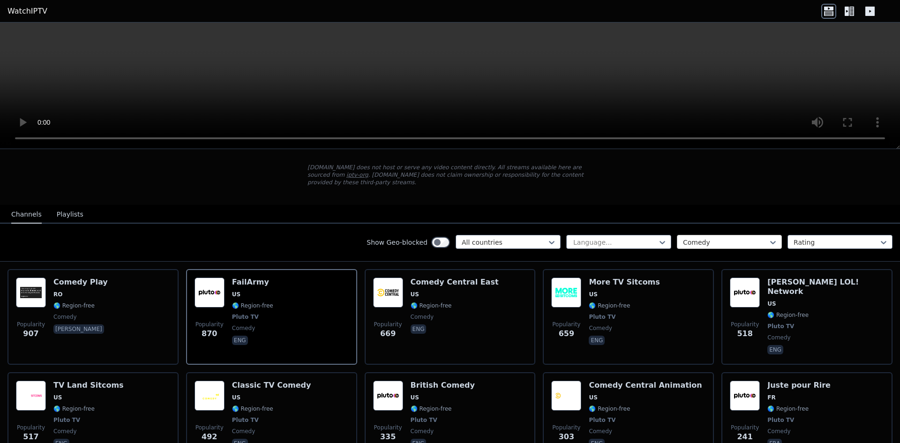
click at [435, 238] on div at bounding box center [725, 242] width 85 height 9
type input "***"
click at [435, 255] on div "Sports" at bounding box center [729, 263] width 105 height 17
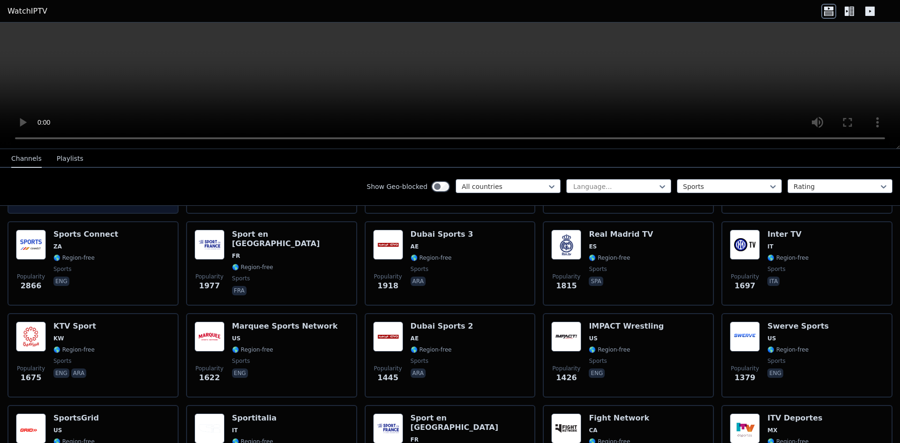
scroll to position [187, 0]
